Goal: Navigation & Orientation: Find specific page/section

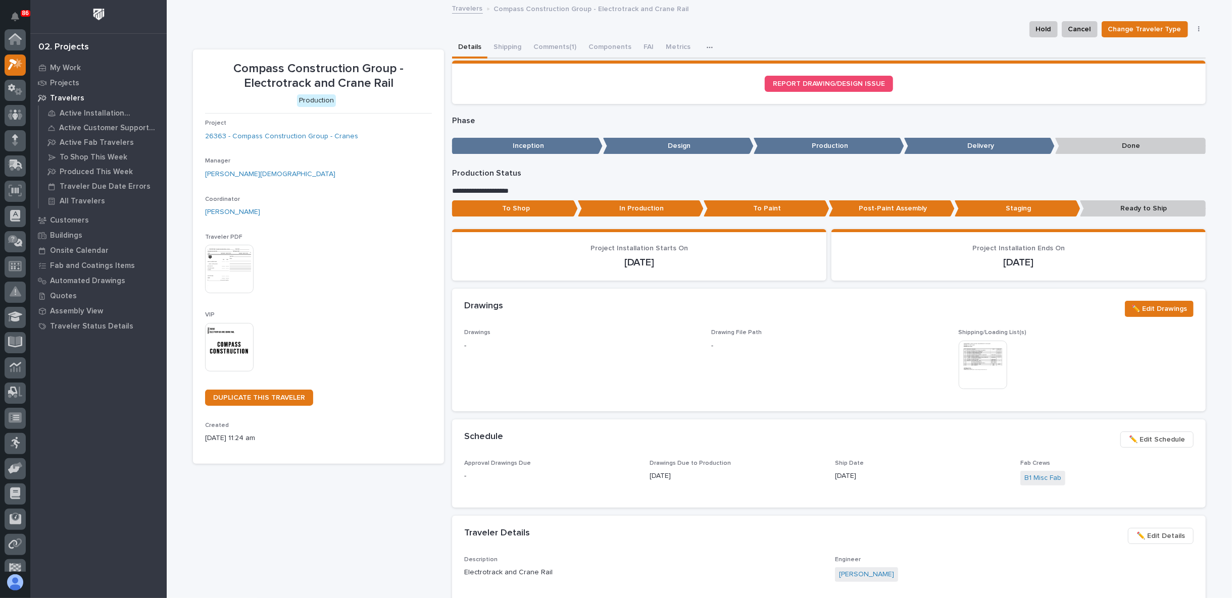
scroll to position [25, 0]
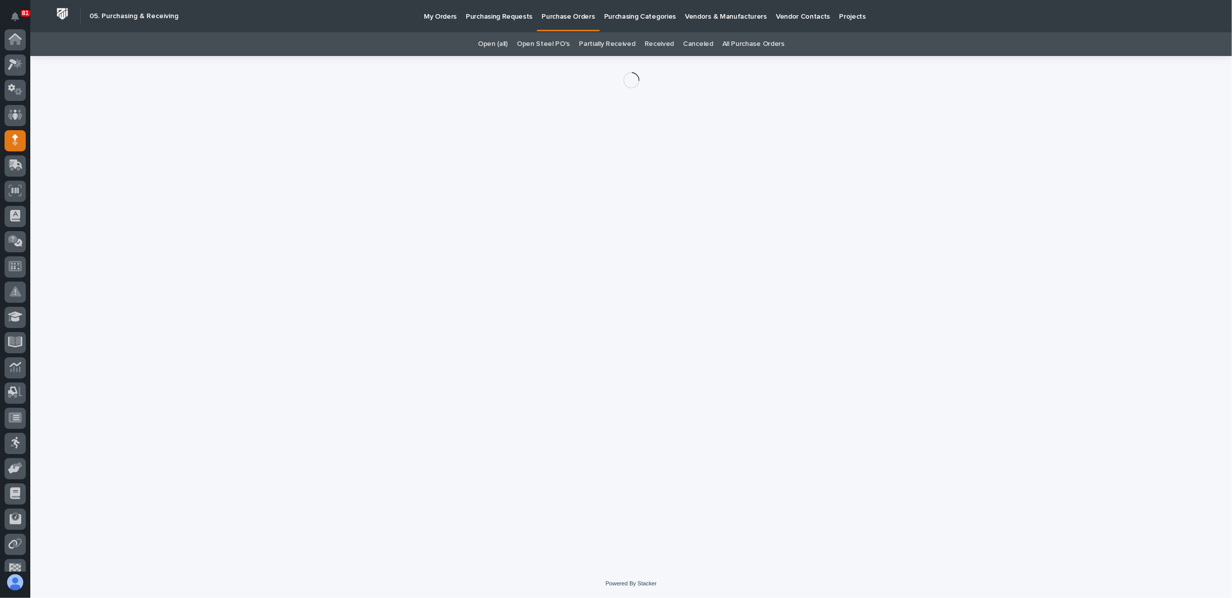
scroll to position [88, 0]
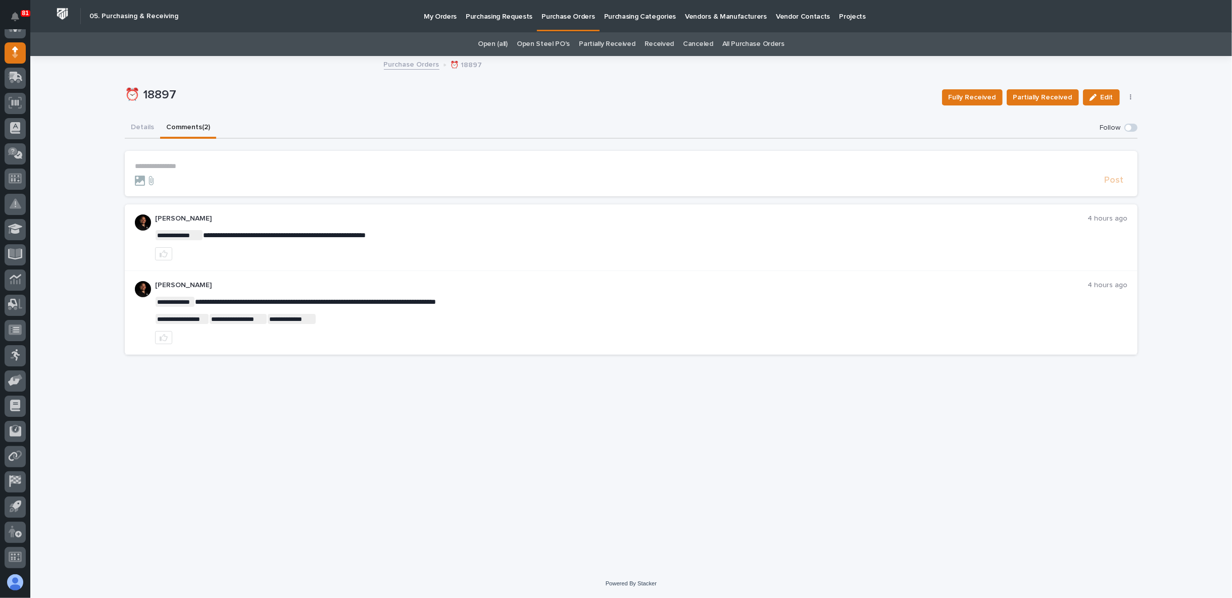
click at [1130, 127] on span at bounding box center [1128, 128] width 6 height 6
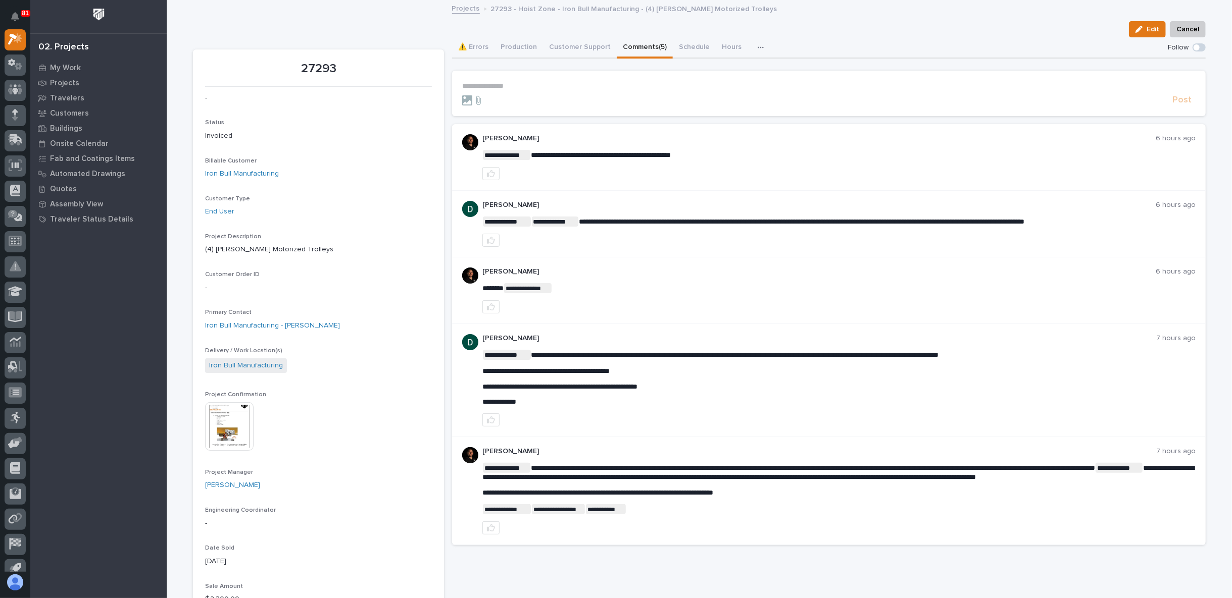
click at [223, 433] on img at bounding box center [229, 426] width 48 height 48
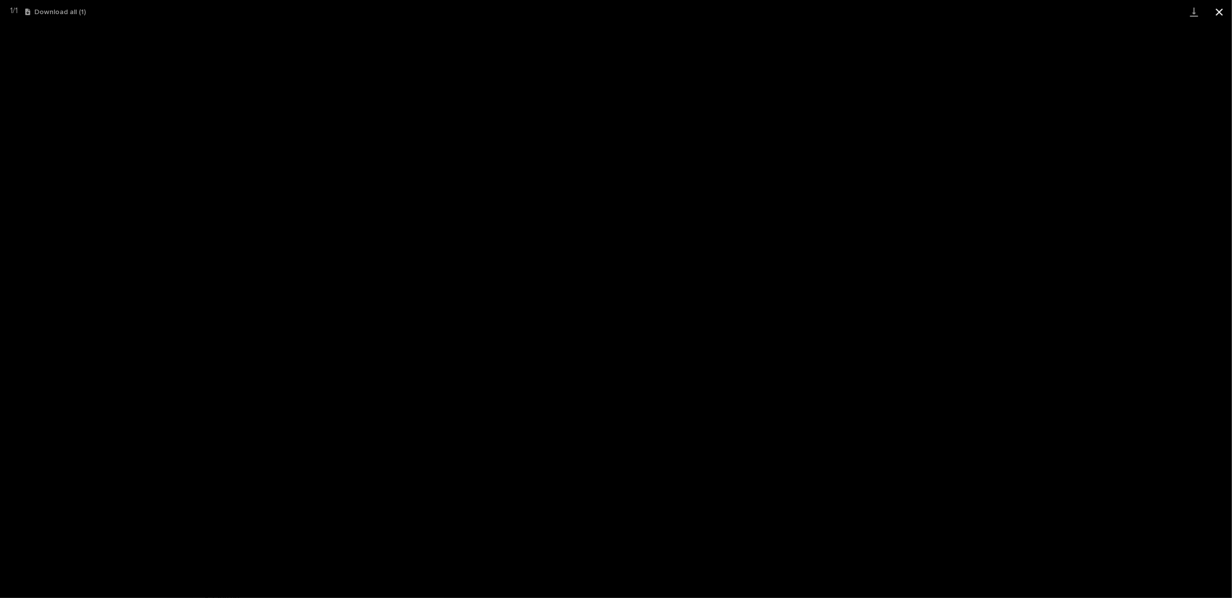
click at [1215, 13] on button "Close gallery" at bounding box center [1218, 12] width 25 height 24
